Goal: Task Accomplishment & Management: Use online tool/utility

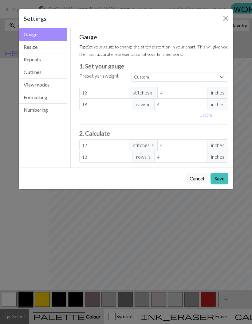
scroll to position [0, 49]
click at [104, 105] on input "18" at bounding box center [105, 105] width 53 height 12
type input "0"
type input "34"
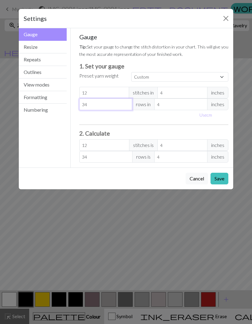
type input "34"
type input "0"
type input "26"
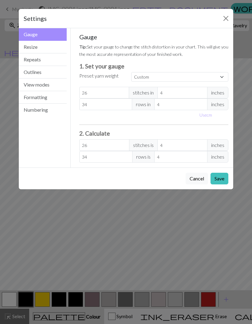
click at [219, 181] on button "Save" at bounding box center [219, 179] width 18 height 12
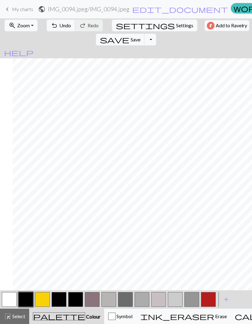
scroll to position [0, 13]
click at [63, 30] on button "undo Undo Undo" at bounding box center [61, 26] width 29 height 12
click at [57, 17] on nav "keyboard_arrow_left My charts public IMG_0094.jpeg / IMG_0094.jpeg edit_documen…" at bounding box center [126, 9] width 252 height 18
click at [61, 29] on button "undo Undo Undo" at bounding box center [61, 26] width 29 height 12
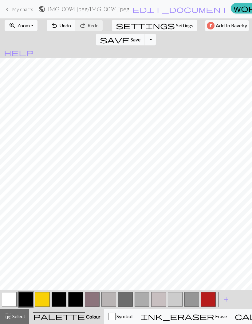
click at [53, 26] on span "undo" at bounding box center [54, 25] width 7 height 9
click at [41, 294] on button "button" at bounding box center [42, 299] width 15 height 15
click at [28, 297] on button "button" at bounding box center [25, 299] width 15 height 15
click at [8, 301] on button "button" at bounding box center [9, 299] width 15 height 15
click at [28, 297] on button "button" at bounding box center [25, 299] width 15 height 15
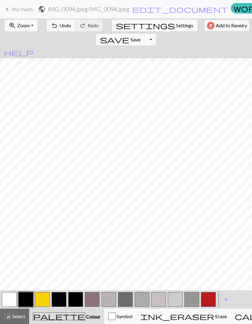
click at [39, 298] on button "button" at bounding box center [42, 299] width 15 height 15
click at [48, 313] on span "palette" at bounding box center [59, 316] width 52 height 9
click at [51, 316] on span "palette" at bounding box center [59, 316] width 52 height 9
click at [51, 309] on button "palette Colour Colour" at bounding box center [66, 316] width 75 height 15
click at [43, 302] on button "button" at bounding box center [42, 299] width 15 height 15
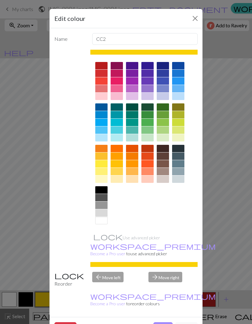
click at [37, 230] on div "Edit colour Name CC2 Use advanced picker workspace_premium Become a Pro user to…" at bounding box center [126, 162] width 252 height 324
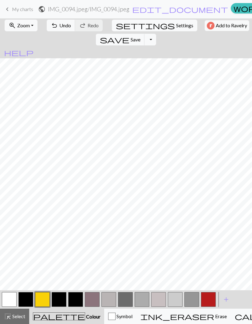
click at [29, 294] on button "button" at bounding box center [25, 299] width 15 height 15
click at [10, 296] on button "button" at bounding box center [9, 299] width 15 height 15
click at [29, 298] on button "button" at bounding box center [25, 299] width 15 height 15
click at [13, 296] on button "button" at bounding box center [9, 299] width 15 height 15
click at [40, 296] on button "button" at bounding box center [42, 299] width 15 height 15
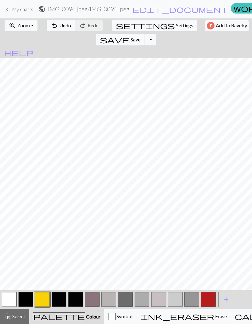
click at [27, 297] on button "button" at bounding box center [25, 299] width 15 height 15
click at [40, 301] on button "button" at bounding box center [42, 299] width 15 height 15
click at [27, 297] on button "button" at bounding box center [25, 299] width 15 height 15
click at [46, 297] on button "button" at bounding box center [42, 299] width 15 height 15
click at [29, 296] on button "button" at bounding box center [25, 299] width 15 height 15
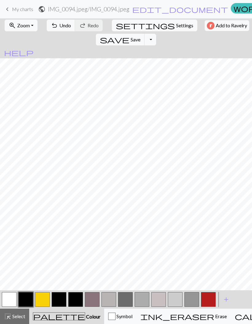
click at [10, 293] on button "button" at bounding box center [9, 299] width 15 height 15
click at [46, 302] on button "button" at bounding box center [42, 299] width 15 height 15
click at [21, 296] on button "button" at bounding box center [25, 299] width 15 height 15
click at [14, 296] on button "button" at bounding box center [9, 299] width 15 height 15
click at [61, 297] on button "button" at bounding box center [59, 299] width 15 height 15
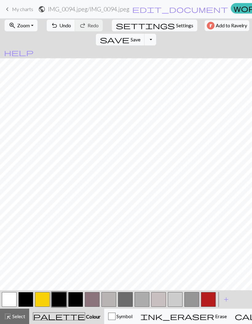
click at [46, 299] on button "button" at bounding box center [42, 299] width 15 height 15
click at [61, 299] on button "button" at bounding box center [59, 299] width 15 height 15
click at [43, 295] on button "button" at bounding box center [42, 299] width 15 height 15
click at [12, 293] on button "button" at bounding box center [9, 299] width 15 height 15
click at [29, 298] on button "button" at bounding box center [25, 299] width 15 height 15
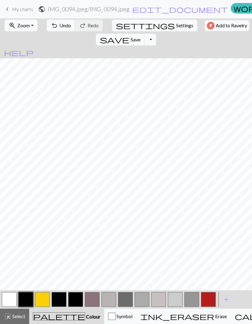
click at [10, 301] on button "button" at bounding box center [9, 299] width 15 height 15
click at [35, 300] on button "button" at bounding box center [42, 299] width 15 height 15
click at [32, 295] on button "button" at bounding box center [25, 299] width 15 height 15
click at [8, 301] on button "button" at bounding box center [9, 299] width 15 height 15
click at [26, 303] on button "button" at bounding box center [25, 299] width 15 height 15
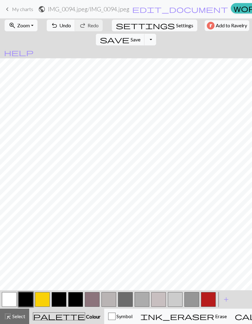
click at [10, 299] on button "button" at bounding box center [9, 299] width 15 height 15
click at [27, 297] on button "button" at bounding box center [25, 299] width 15 height 15
click at [10, 298] on button "button" at bounding box center [9, 299] width 15 height 15
click at [28, 299] on button "button" at bounding box center [25, 299] width 15 height 15
click at [10, 305] on button "button" at bounding box center [9, 299] width 15 height 15
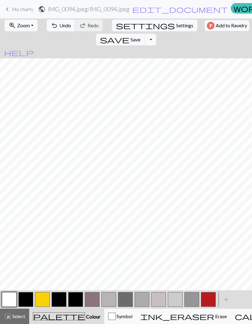
click at [23, 296] on button "button" at bounding box center [25, 299] width 15 height 15
click at [15, 299] on button "button" at bounding box center [9, 299] width 15 height 15
click at [24, 297] on button "button" at bounding box center [25, 299] width 15 height 15
click at [55, 24] on button "undo Undo Undo" at bounding box center [61, 26] width 29 height 12
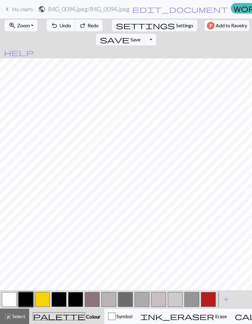
click at [59, 21] on button "undo Undo Undo" at bounding box center [61, 26] width 29 height 12
click at [58, 21] on button "undo Undo Undo" at bounding box center [61, 26] width 29 height 12
click at [59, 22] on span "Undo" at bounding box center [65, 25] width 12 height 6
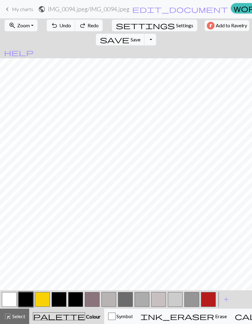
click at [59, 25] on span "Undo" at bounding box center [65, 25] width 12 height 6
click at [60, 23] on span "Undo" at bounding box center [65, 25] width 12 height 6
click at [62, 20] on button "undo Undo Undo" at bounding box center [61, 26] width 29 height 12
click at [59, 23] on span "Undo" at bounding box center [65, 25] width 12 height 6
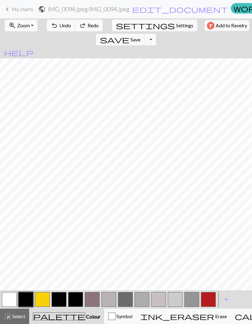
click at [60, 21] on button "undo Undo Undo" at bounding box center [61, 26] width 29 height 12
click at [59, 23] on span "Undo" at bounding box center [65, 25] width 12 height 6
click at [82, 22] on span "redo" at bounding box center [82, 25] width 7 height 9
click at [145, 34] on button "save Save Save" at bounding box center [120, 40] width 49 height 12
click at [140, 37] on span "Save" at bounding box center [135, 40] width 10 height 6
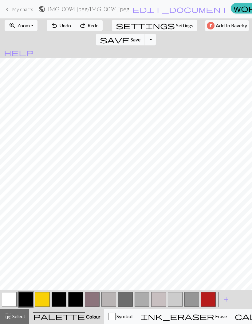
click at [140, 37] on span "Save" at bounding box center [135, 40] width 10 height 6
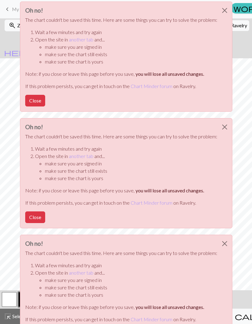
click at [222, 10] on button "Close" at bounding box center [224, 10] width 15 height 17
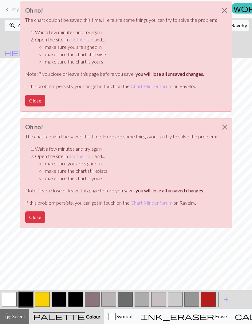
click at [224, 11] on button "Close" at bounding box center [224, 10] width 15 height 17
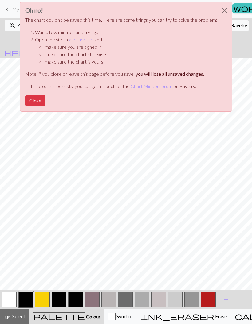
click at [225, 11] on button "Close" at bounding box center [224, 10] width 15 height 17
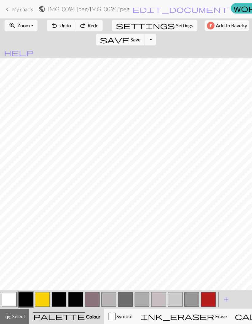
click at [156, 34] on button "Toggle Dropdown" at bounding box center [150, 40] width 12 height 12
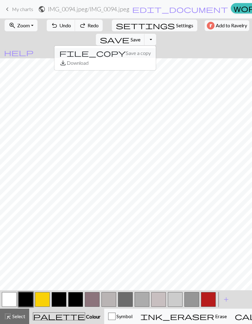
click at [156, 48] on button "file_copy Save a copy" at bounding box center [104, 53] width 101 height 10
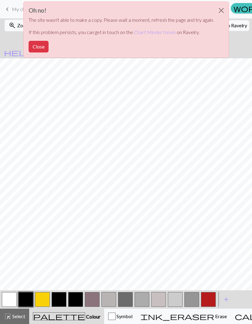
click at [230, 22] on div "Oh no! The site wasn't able to make a copy. Please wait a moment, refresh the p…" at bounding box center [126, 31] width 252 height 63
click at [223, 7] on button "Close" at bounding box center [221, 10] width 15 height 17
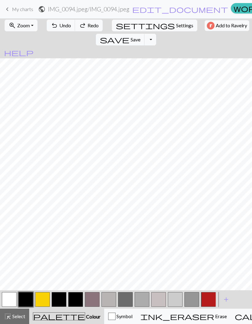
click at [156, 34] on button "Toggle Dropdown" at bounding box center [150, 40] width 12 height 12
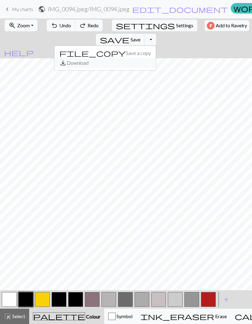
click at [156, 58] on button "save_alt Download" at bounding box center [104, 63] width 101 height 10
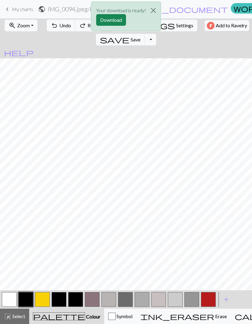
click at [231, 21] on div "Your download is ready! Download" at bounding box center [126, 18] width 252 height 36
click at [228, 22] on div "Your download is ready! Download" at bounding box center [126, 18] width 252 height 36
click at [226, 24] on div "Your download is ready! Download" at bounding box center [126, 18] width 252 height 36
click at [117, 21] on button "Download" at bounding box center [111, 20] width 30 height 12
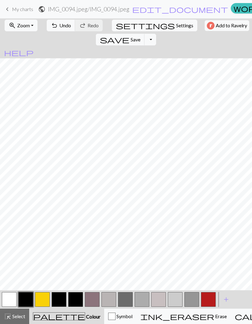
click at [59, 28] on span "Undo" at bounding box center [65, 25] width 12 height 6
